Goal: Transaction & Acquisition: Purchase product/service

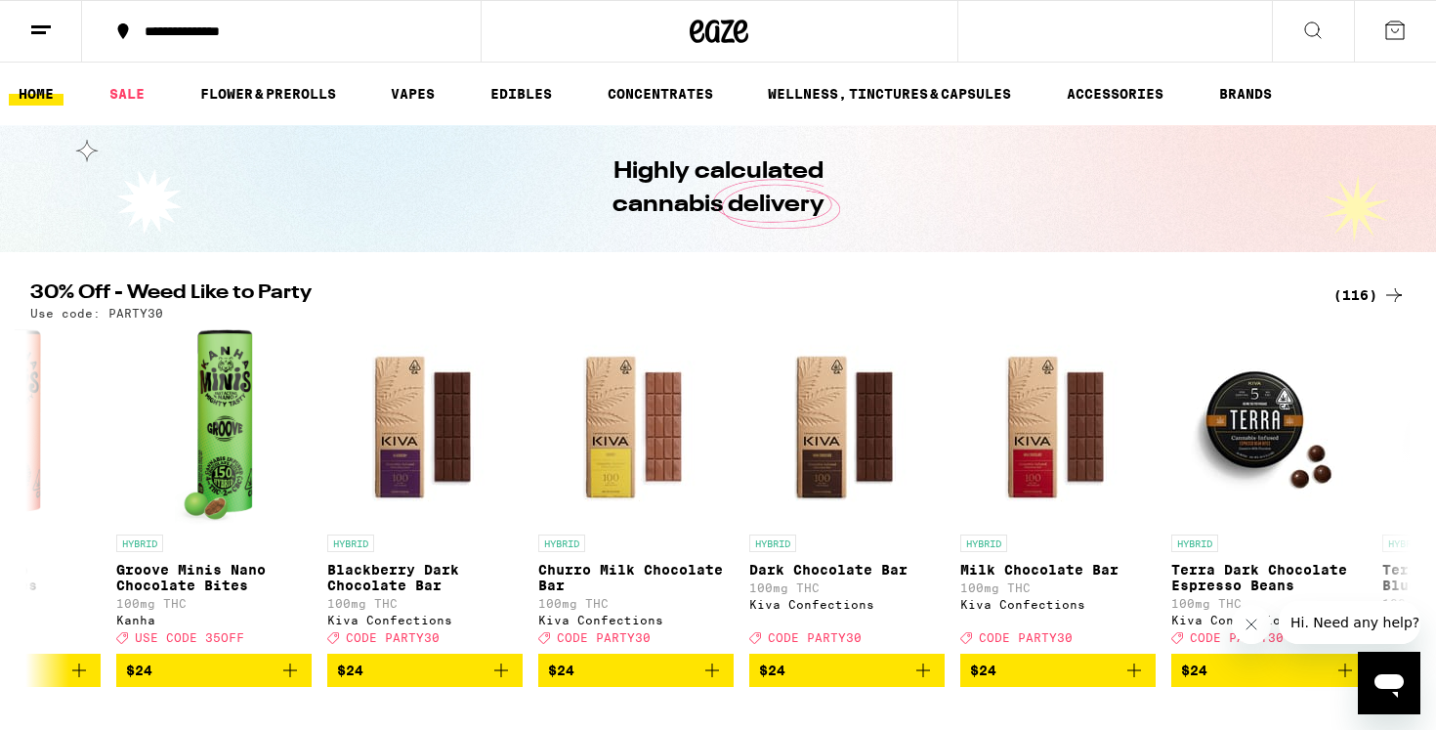
click at [1348, 296] on div "(116)" at bounding box center [1369, 294] width 72 height 23
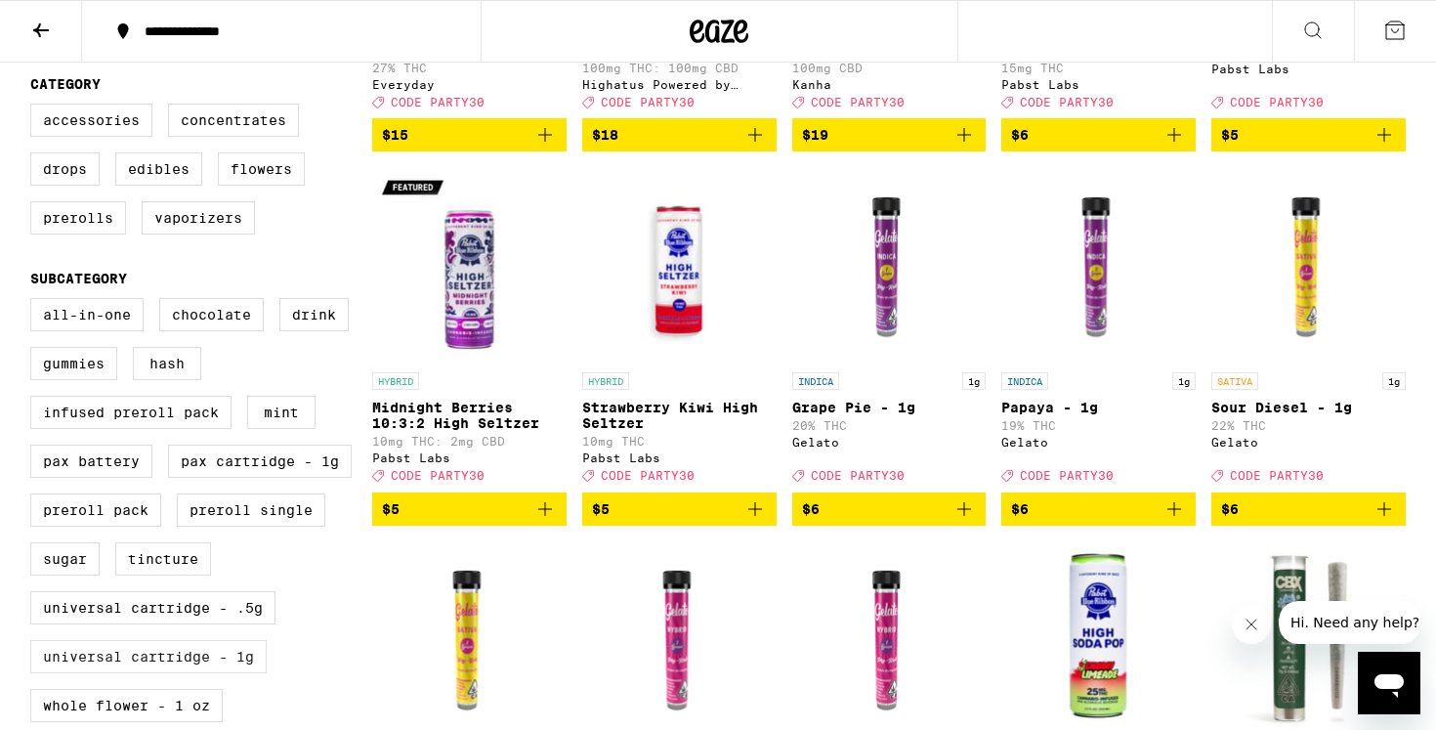
scroll to position [472, 0]
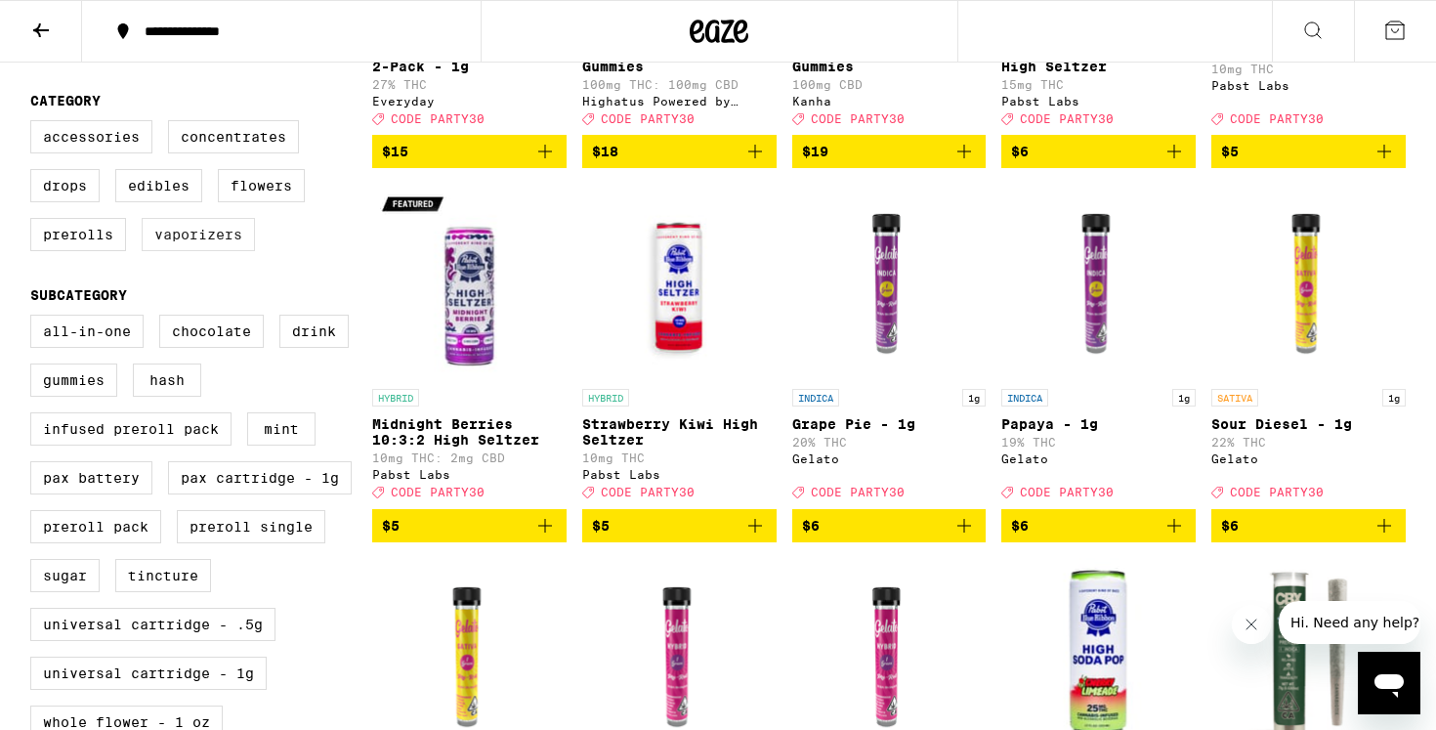
click at [195, 251] on label "Vaporizers" at bounding box center [198, 234] width 113 height 33
click at [35, 124] on input "Vaporizers" at bounding box center [34, 123] width 1 height 1
checkbox input "true"
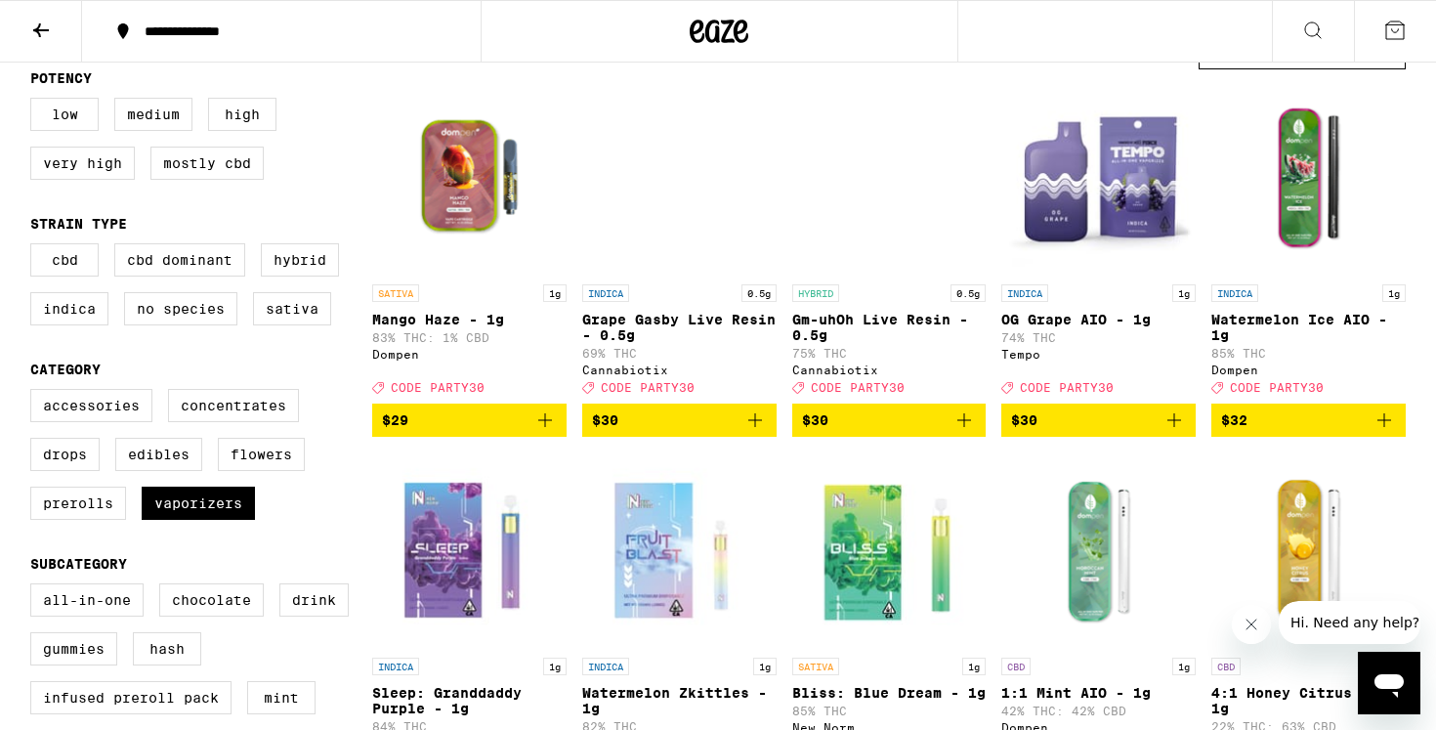
scroll to position [206, 0]
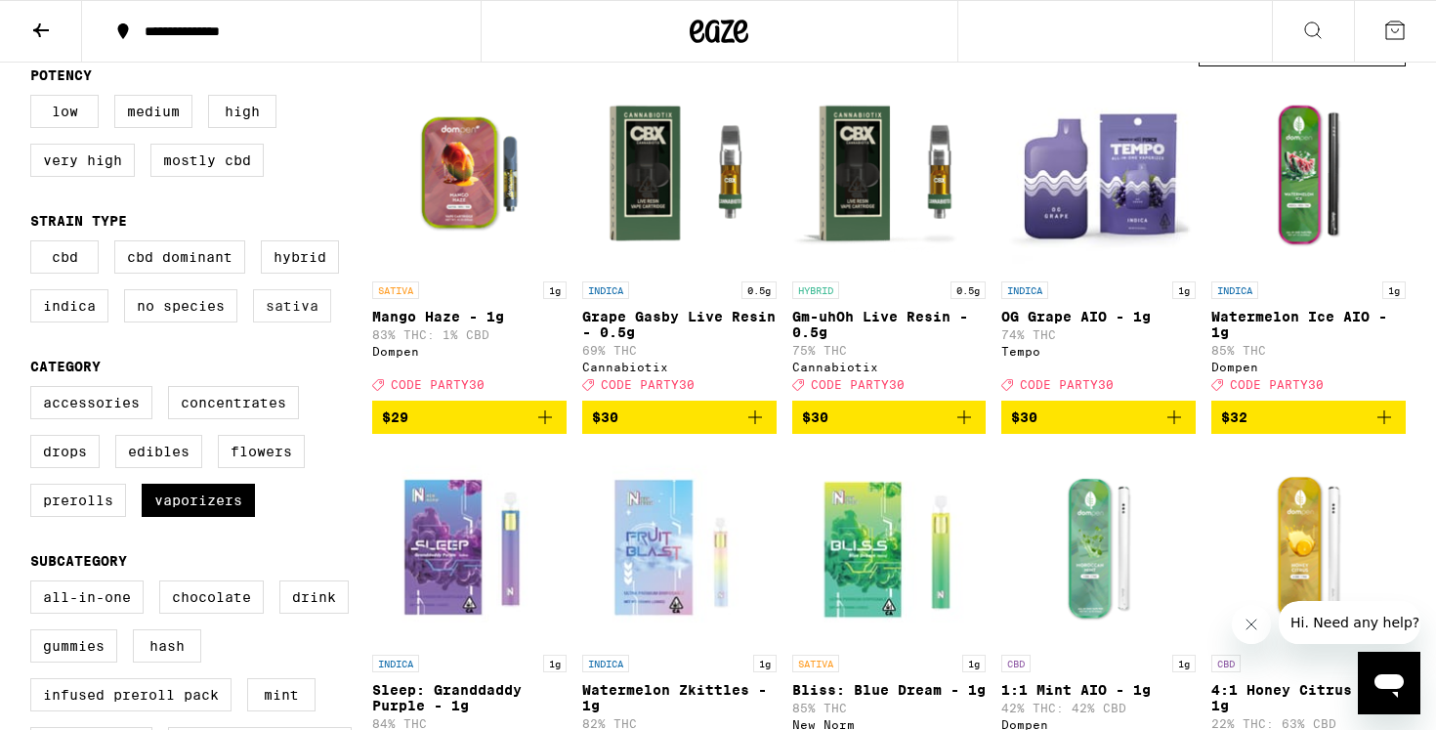
click at [289, 318] on label "Sativa" at bounding box center [292, 305] width 78 height 33
click at [35, 244] on input "Sativa" at bounding box center [34, 243] width 1 height 1
checkbox input "true"
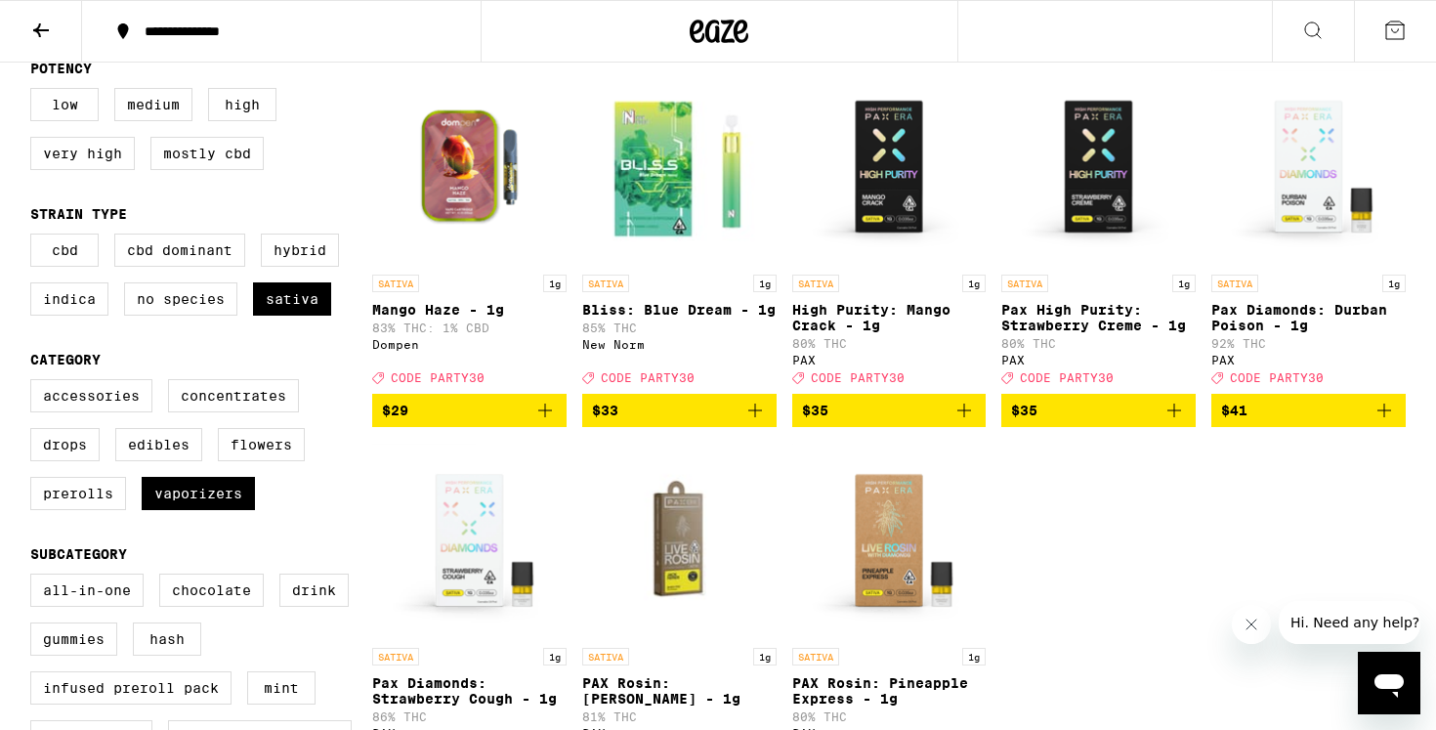
scroll to position [205, 0]
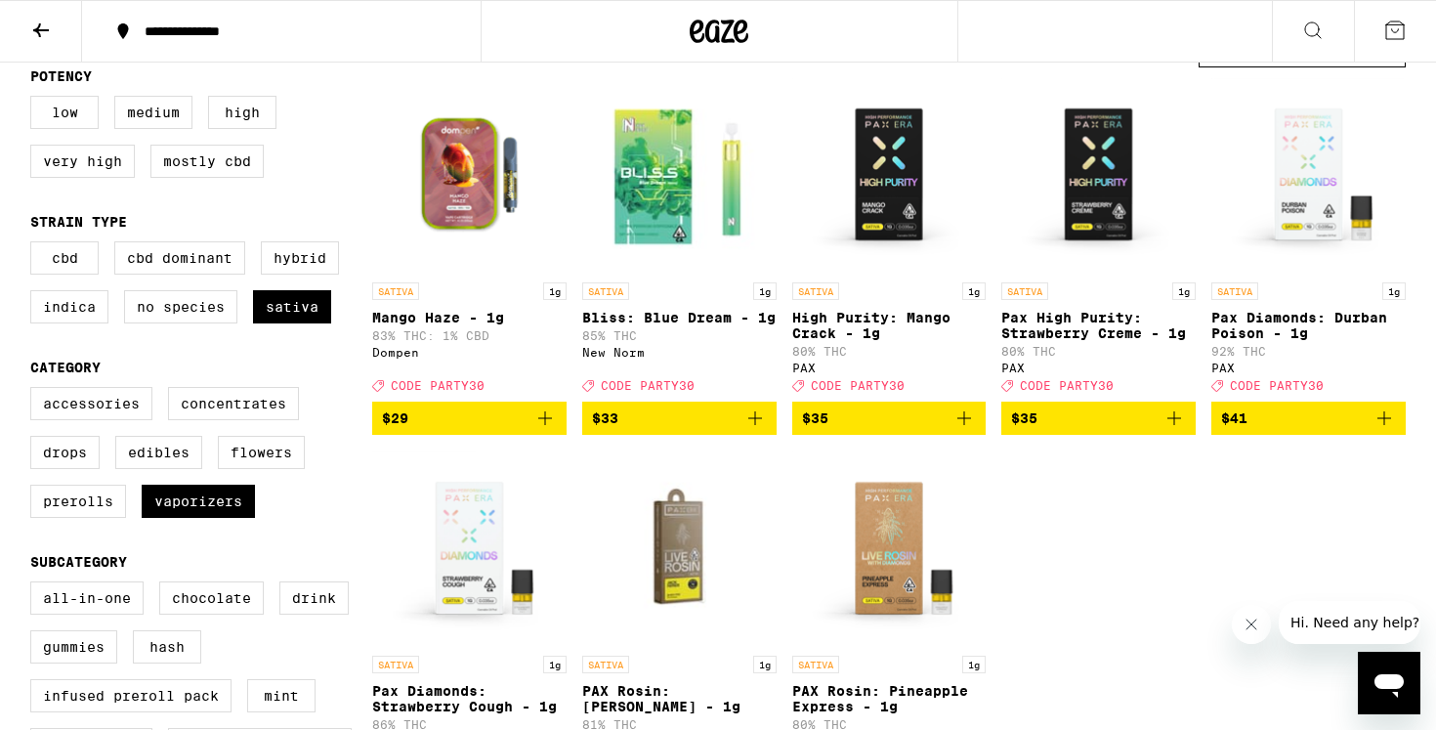
click at [750, 425] on icon "Add to bag" at bounding box center [755, 418] width 14 height 14
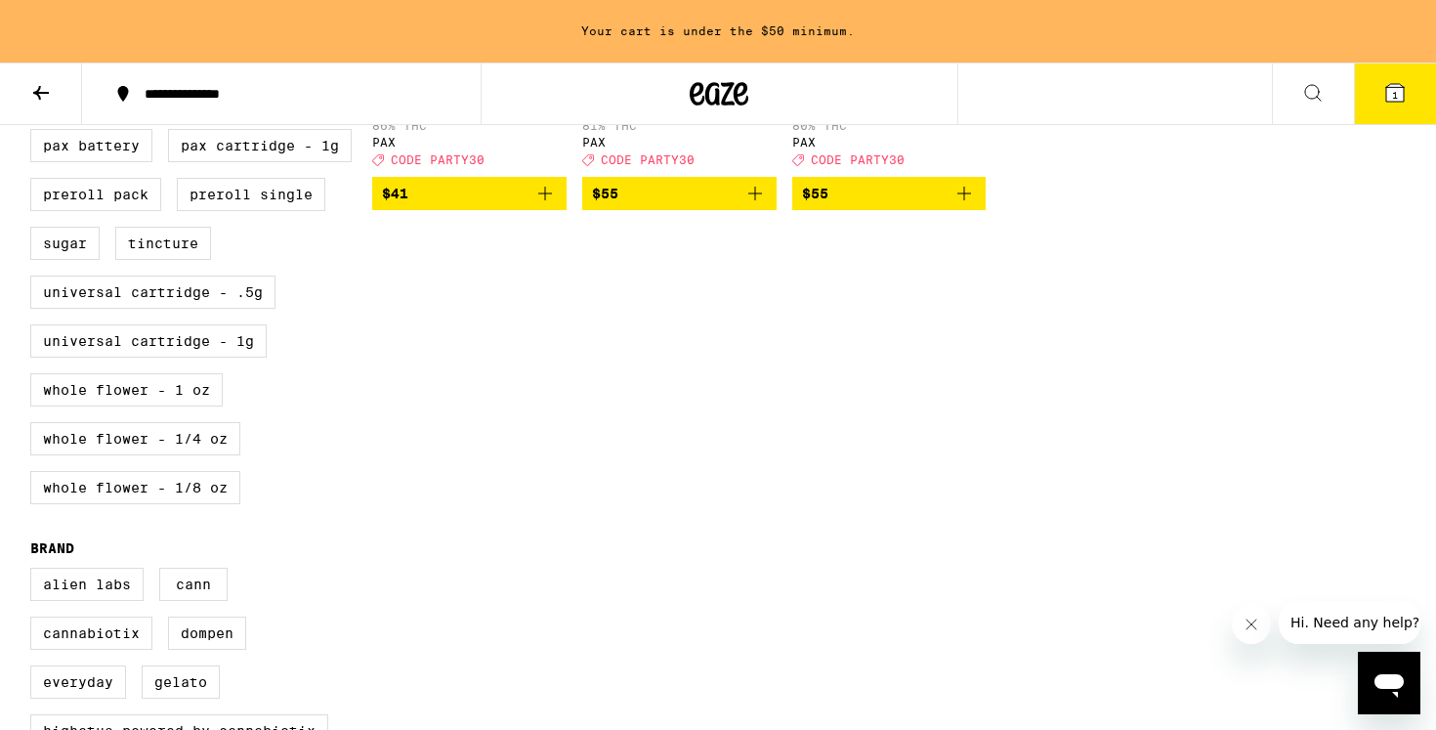
scroll to position [945, 0]
